Goal: Task Accomplishment & Management: Manage account settings

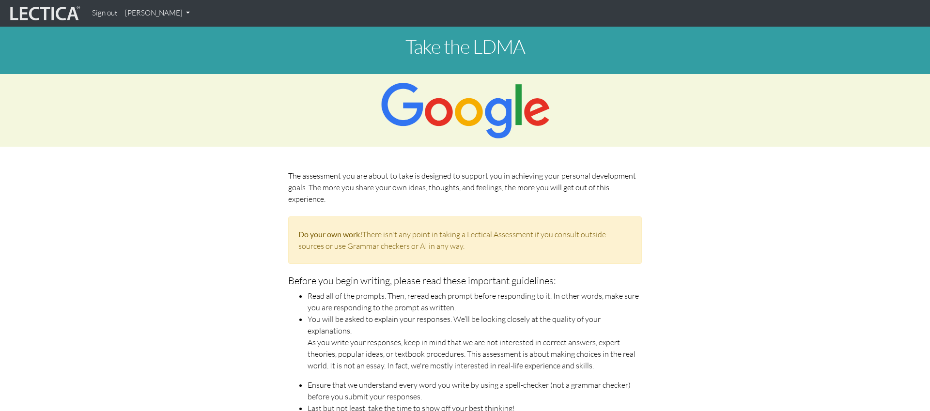
scroll to position [349, 0]
click at [52, 4] on img at bounding box center [44, 13] width 73 height 18
click at [52, 9] on img at bounding box center [44, 13] width 73 height 18
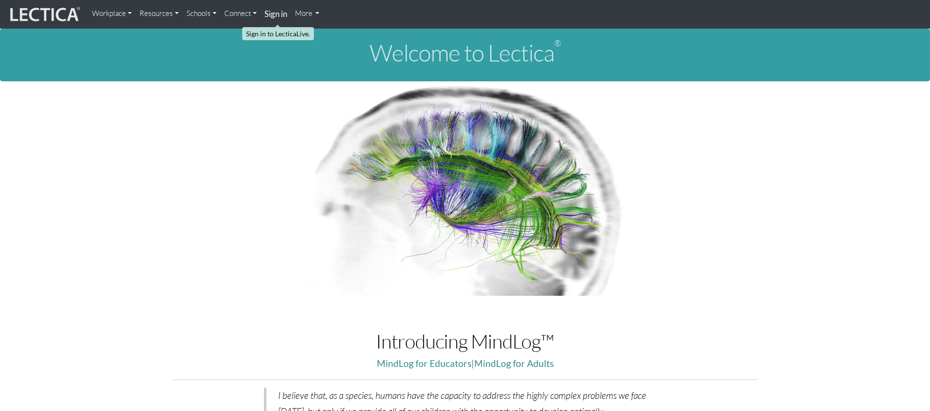
click at [282, 15] on strong "Sign in" at bounding box center [275, 14] width 23 height 10
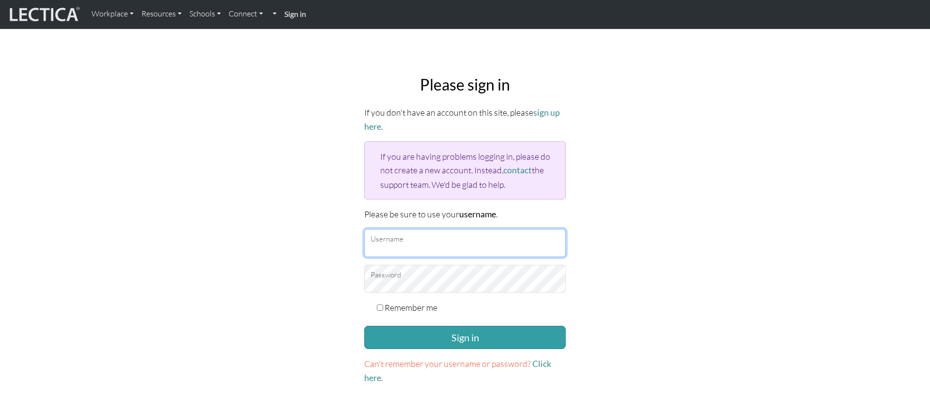
type input "dmitrylyalin"
click at [407, 301] on label "Remember me" at bounding box center [411, 308] width 53 height 14
click at [383, 305] on input "Remember me" at bounding box center [380, 308] width 6 height 6
checkbox input "true"
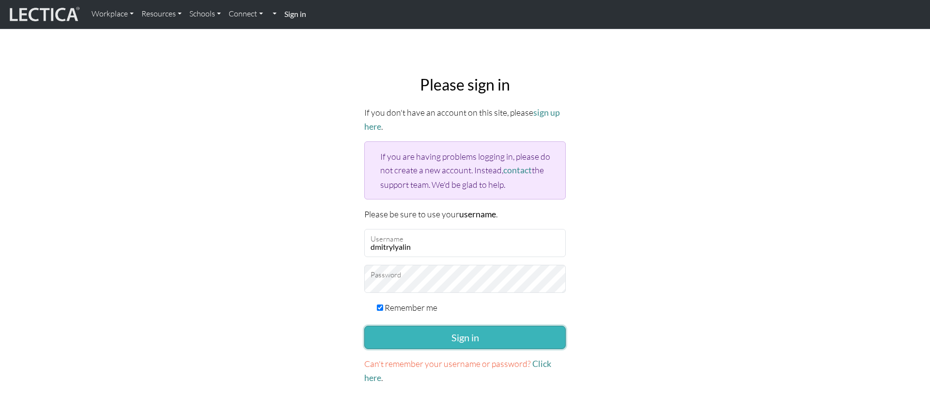
click at [423, 340] on button "Sign in" at bounding box center [465, 337] width 202 height 23
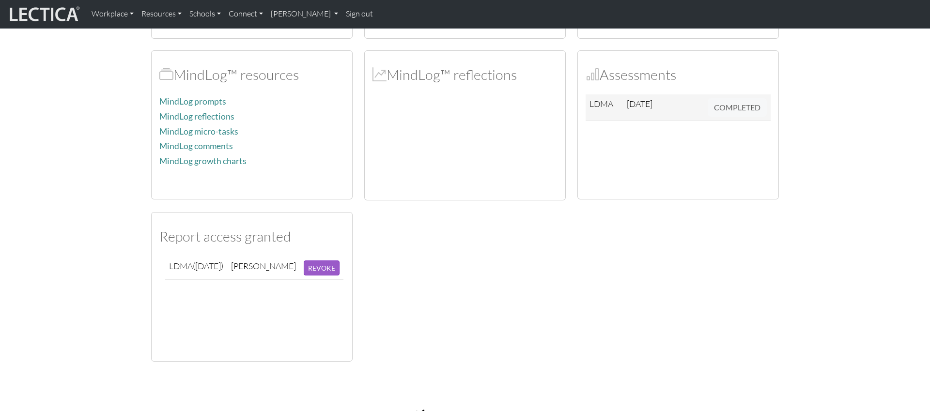
scroll to position [223, 0]
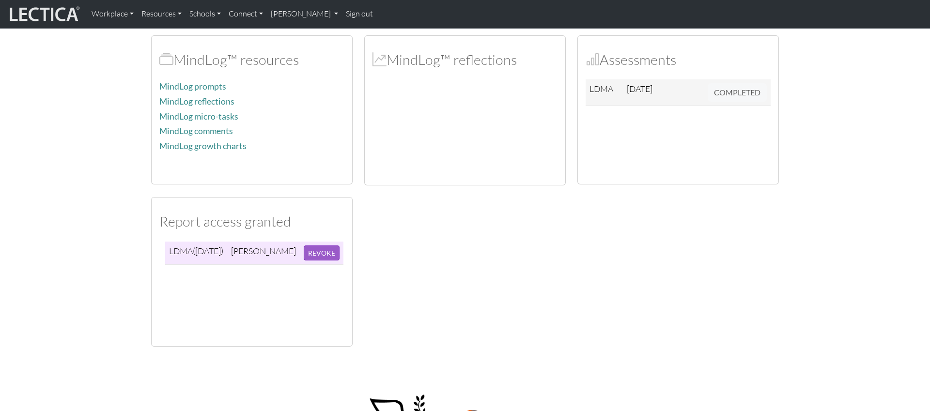
click at [210, 257] on td "LDMA ([DATE])" at bounding box center [196, 253] width 62 height 23
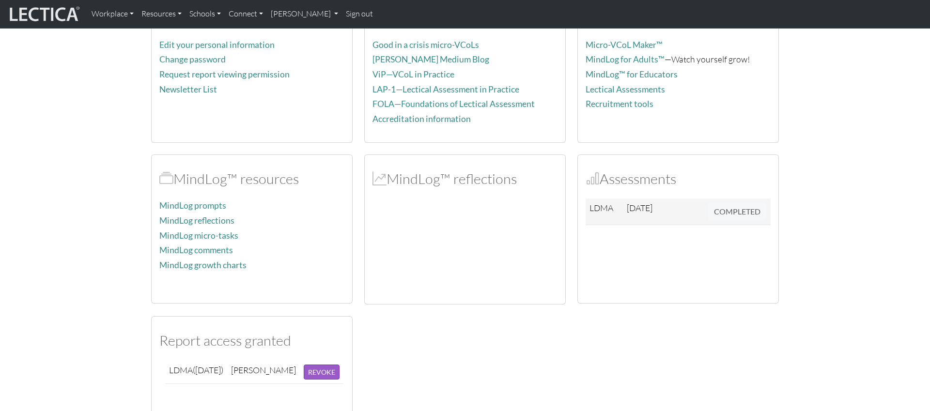
scroll to position [67, 0]
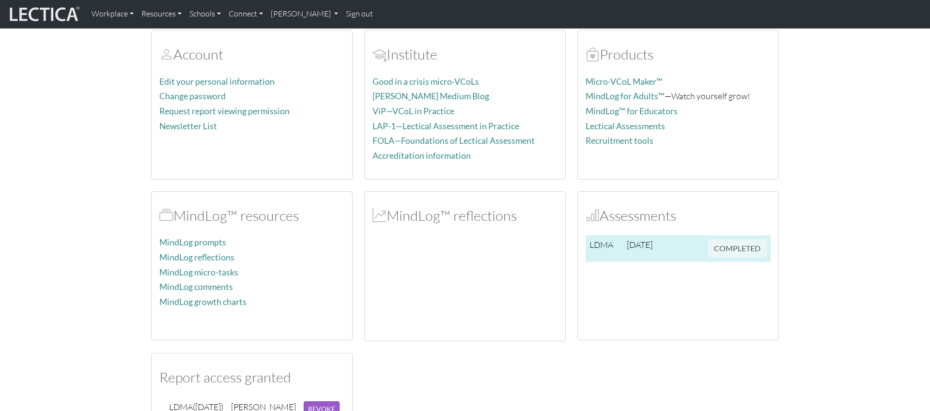
click at [738, 255] on td "COMPLETED" at bounding box center [737, 248] width 67 height 27
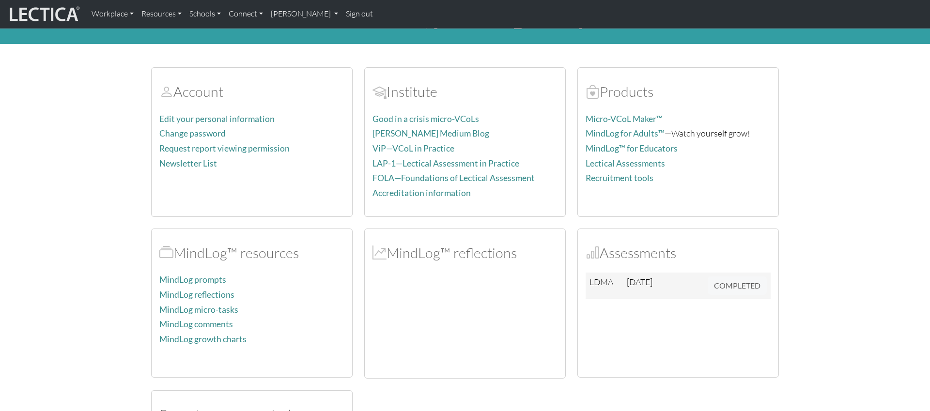
scroll to position [0, 0]
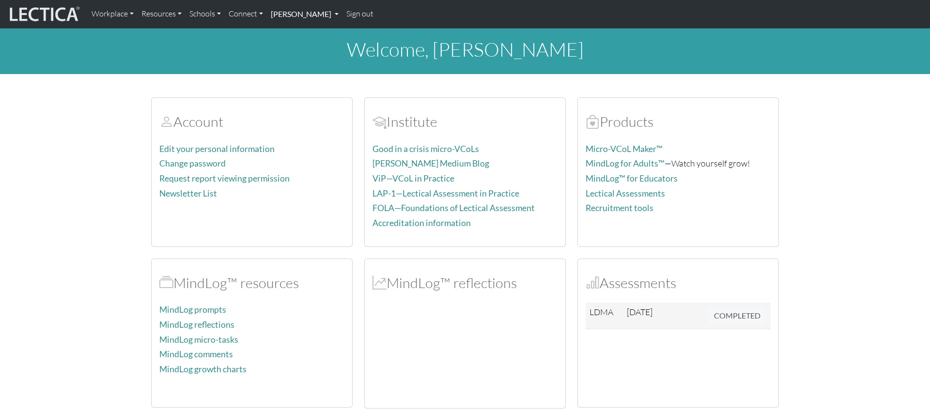
click at [313, 15] on link "[PERSON_NAME]" at bounding box center [305, 14] width 76 height 20
click at [292, 34] on link "My Profile" at bounding box center [316, 36] width 80 height 13
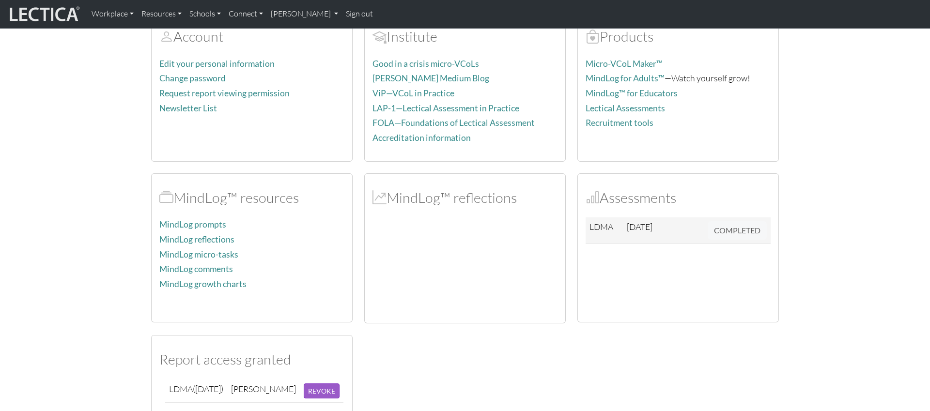
scroll to position [95, 0]
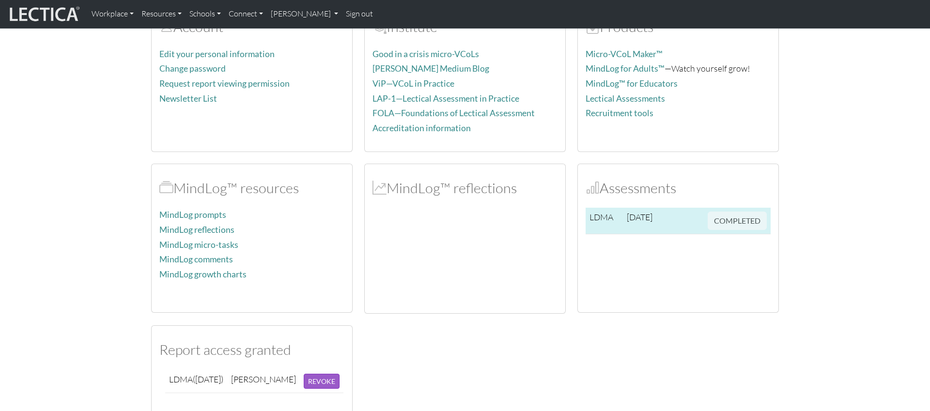
click at [717, 229] on td "COMPLETED" at bounding box center [737, 221] width 67 height 27
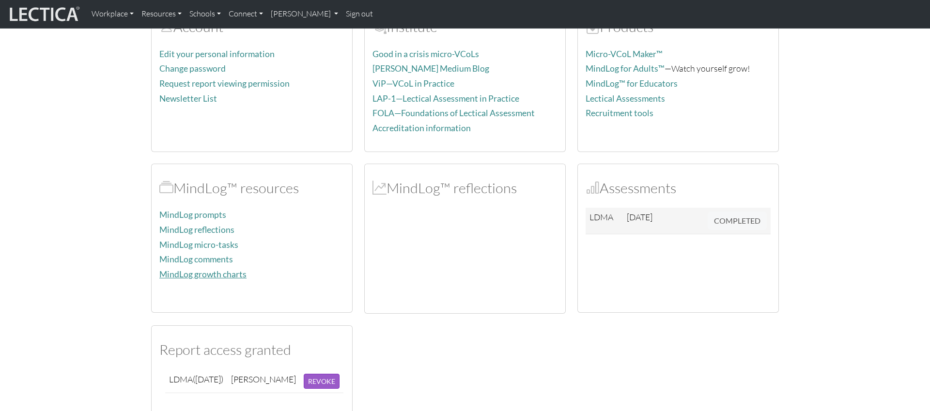
click at [223, 274] on link "MindLog growth charts" at bounding box center [202, 274] width 87 height 10
